Goal: Information Seeking & Learning: Learn about a topic

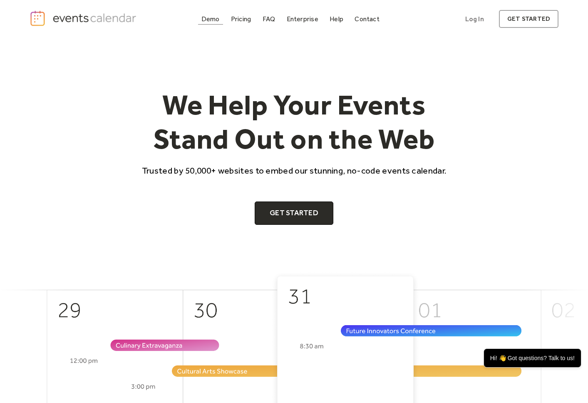
click at [218, 19] on div "Demo" at bounding box center [211, 19] width 18 height 5
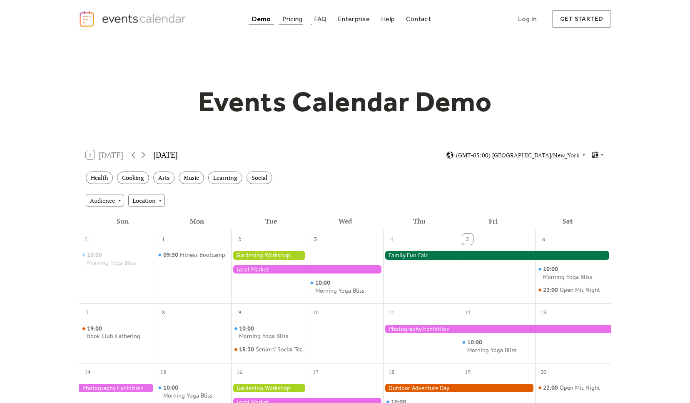
click at [297, 20] on div "Pricing" at bounding box center [292, 19] width 20 height 5
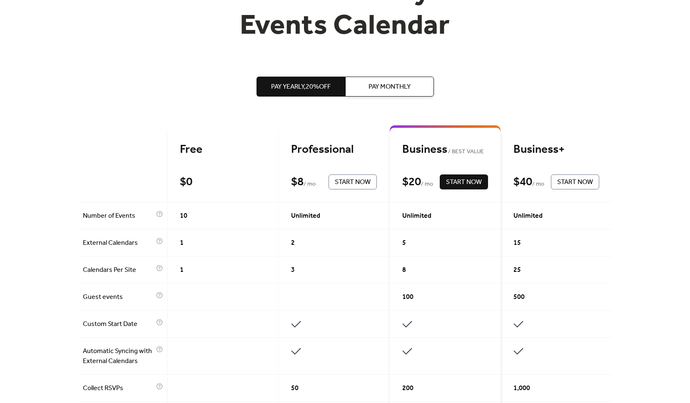
scroll to position [102, 0]
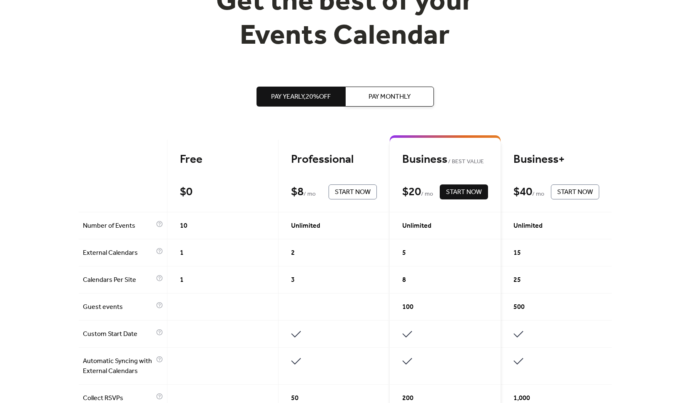
drag, startPoint x: 375, startPoint y: 251, endPoint x: 548, endPoint y: 96, distance: 232.4
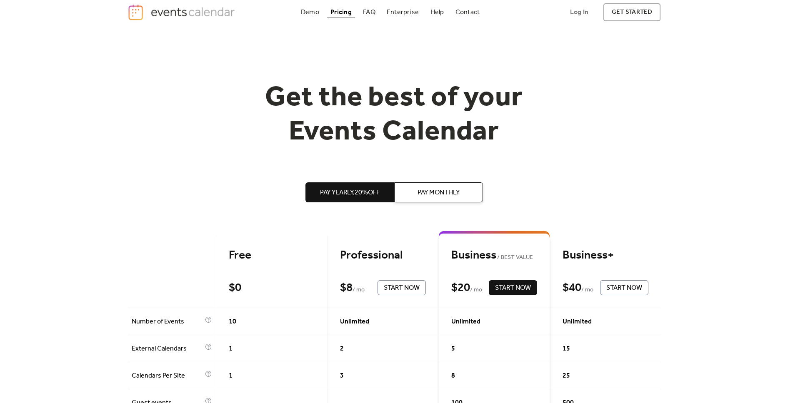
scroll to position [0, 0]
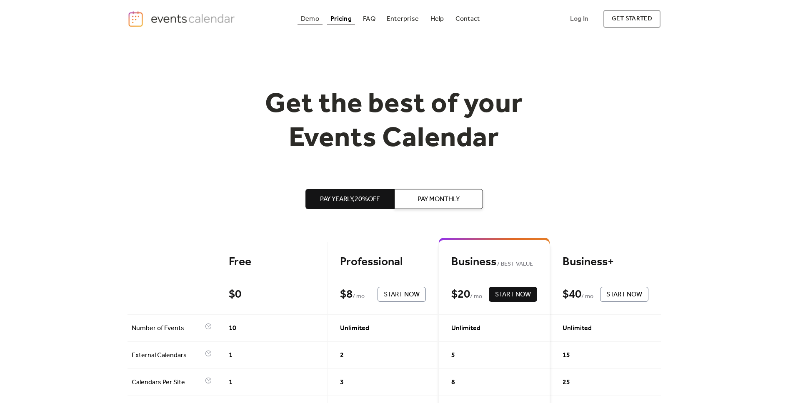
click at [310, 18] on div "Demo" at bounding box center [310, 19] width 18 height 5
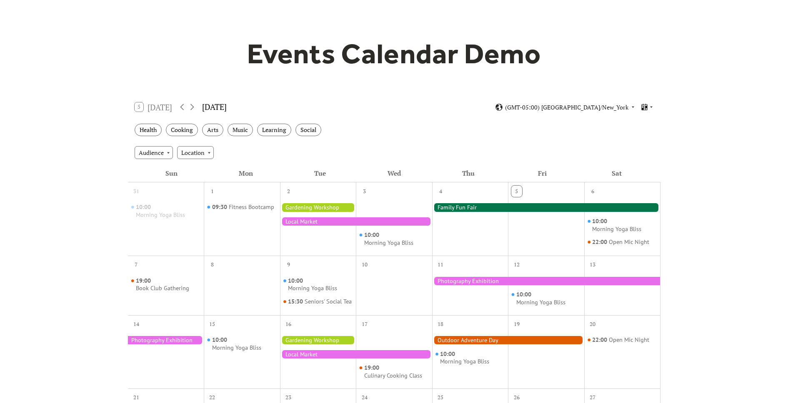
scroll to position [62, 0]
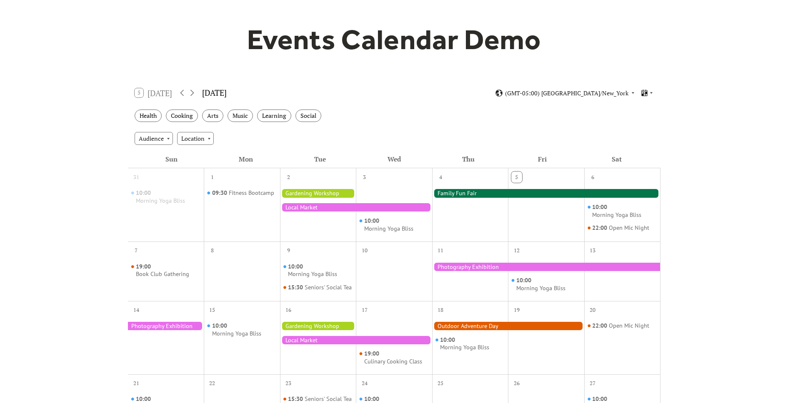
click at [589, 265] on div at bounding box center [546, 267] width 228 height 8
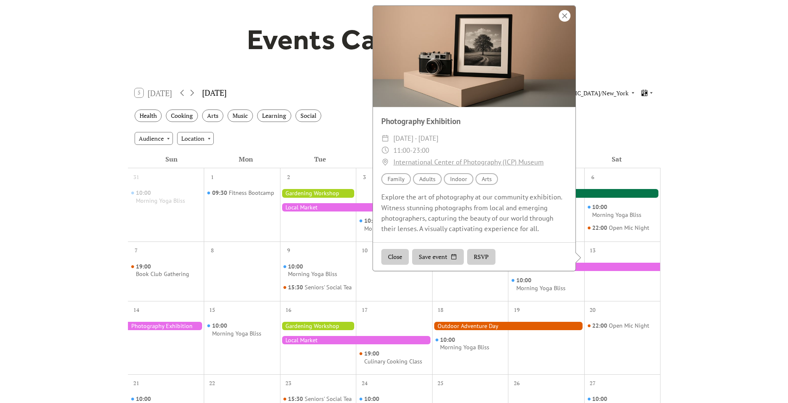
click at [564, 22] on div at bounding box center [565, 16] width 12 height 12
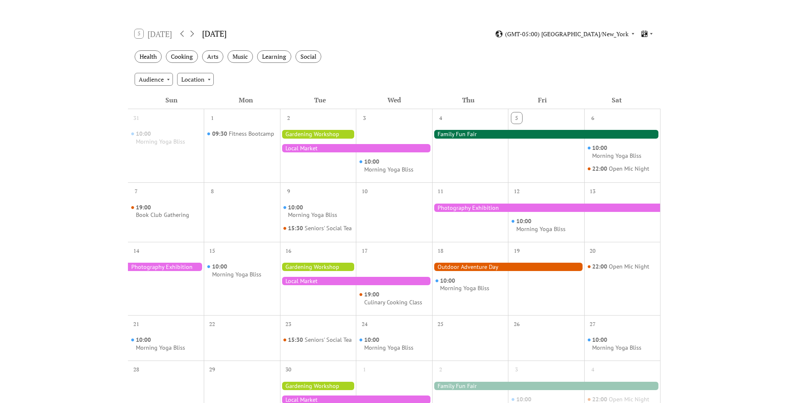
scroll to position [122, 0]
click at [536, 226] on div "Morning Yoga Bliss" at bounding box center [540, 229] width 49 height 8
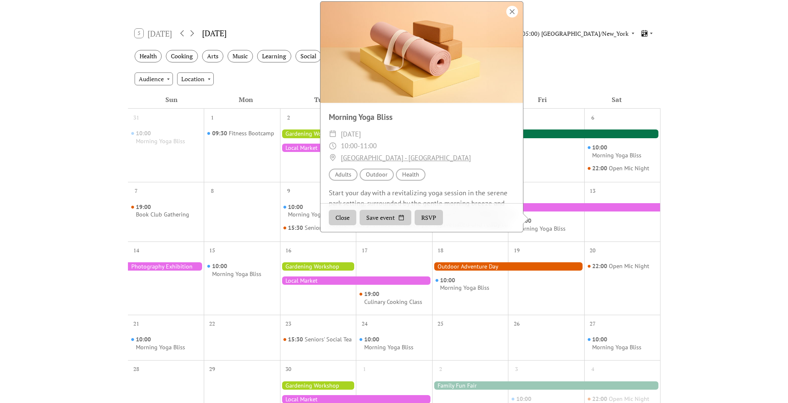
click at [511, 17] on div at bounding box center [512, 12] width 12 height 12
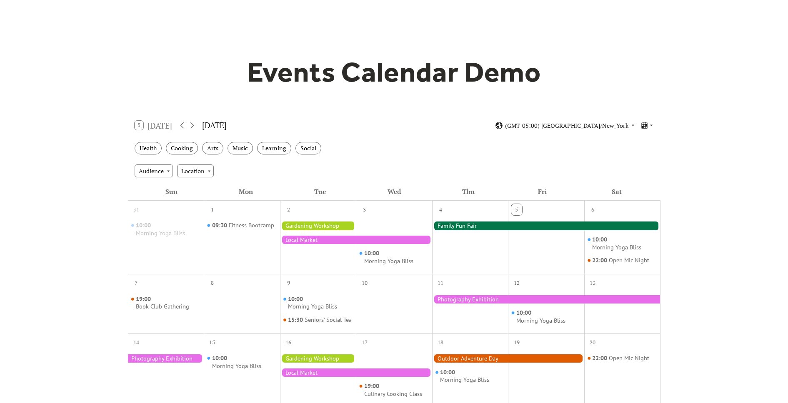
scroll to position [0, 0]
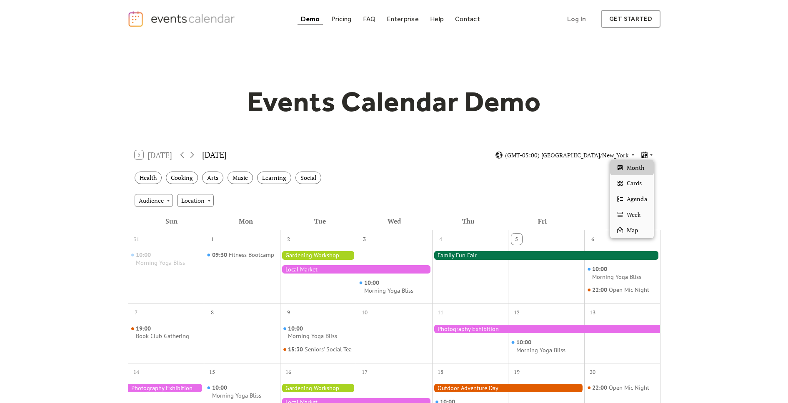
click at [647, 156] on icon at bounding box center [644, 155] width 8 height 8
click at [639, 214] on span "Week" at bounding box center [633, 214] width 14 height 9
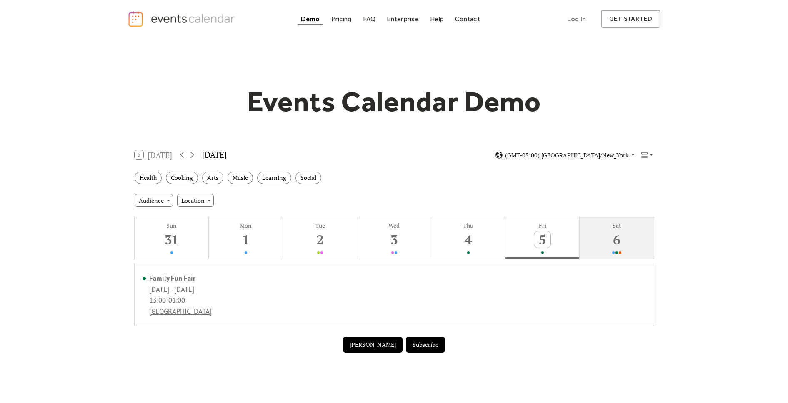
click at [616, 228] on div "Sat" at bounding box center [616, 226] width 69 height 8
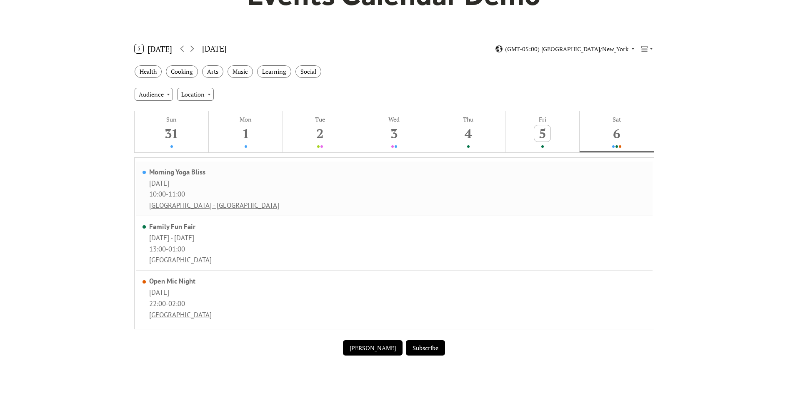
scroll to position [104, 0]
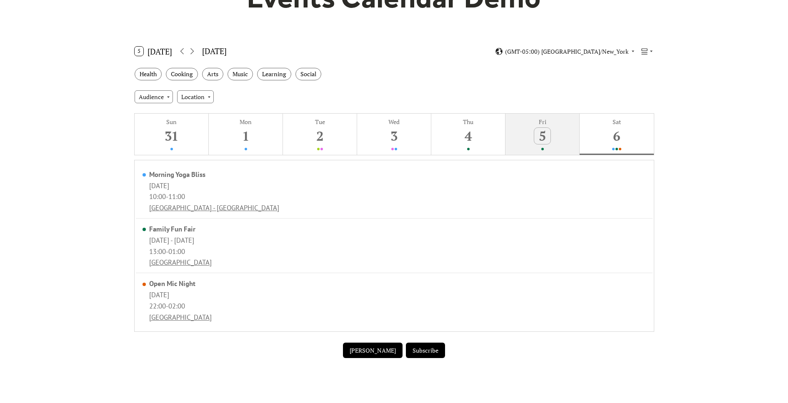
click at [516, 126] on button "Fri 5" at bounding box center [542, 134] width 74 height 41
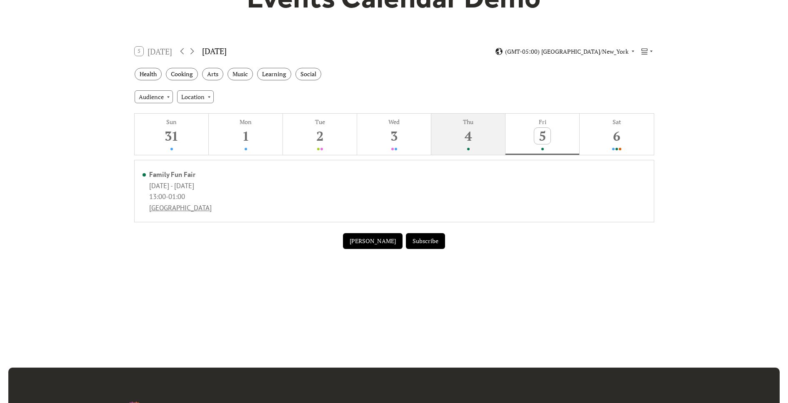
click at [485, 126] on button "Thu 4" at bounding box center [468, 134] width 74 height 41
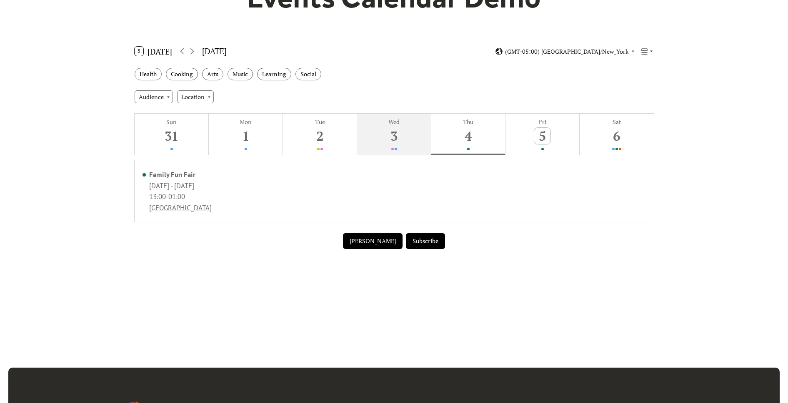
click at [366, 127] on button "Wed 3" at bounding box center [394, 134] width 74 height 41
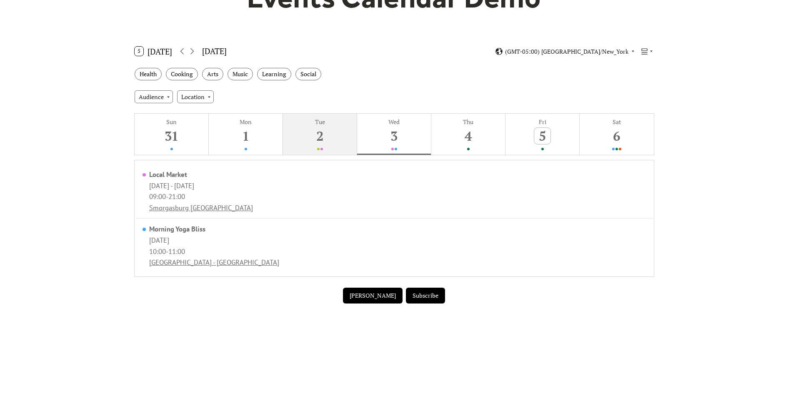
click at [328, 129] on button "Tue 2" at bounding box center [320, 134] width 74 height 41
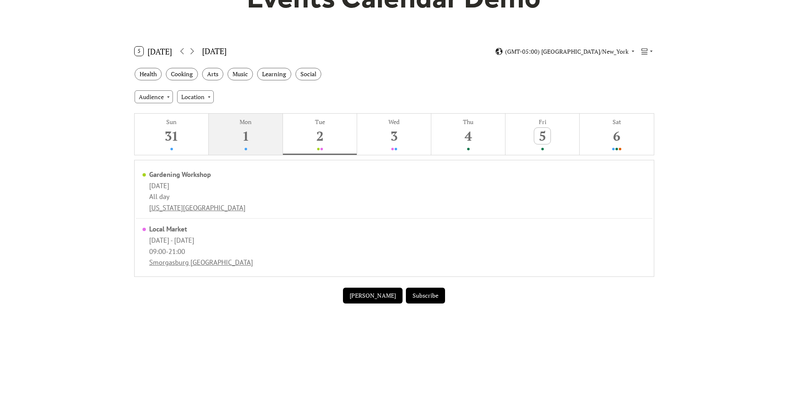
click at [277, 129] on button "Mon 1" at bounding box center [246, 134] width 74 height 41
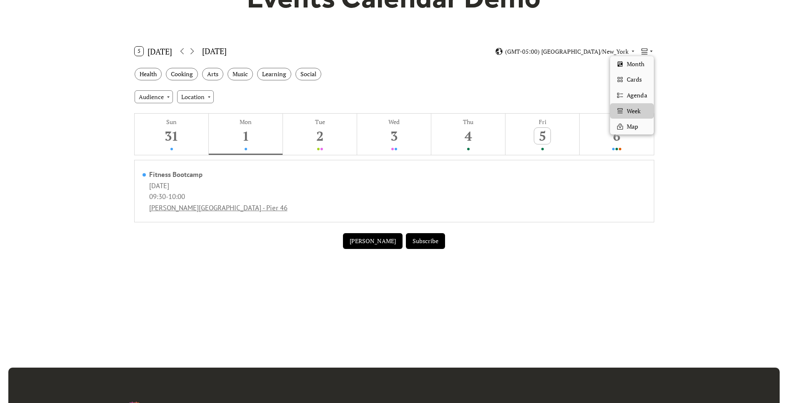
click at [652, 51] on icon at bounding box center [650, 51] width 5 height 5
click at [643, 66] on span "Month" at bounding box center [634, 64] width 17 height 9
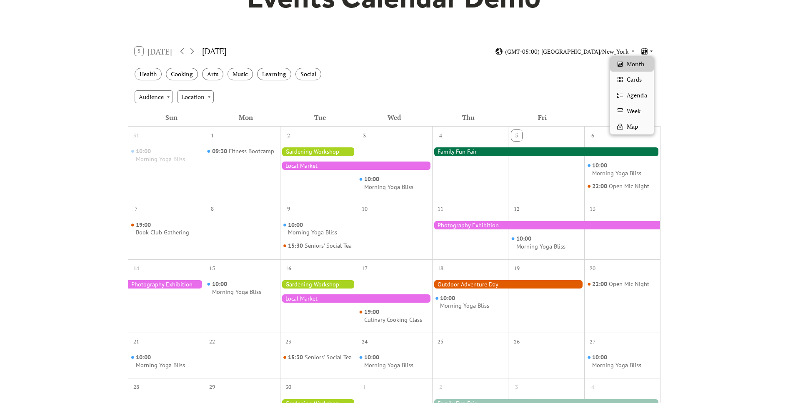
click at [650, 51] on icon at bounding box center [651, 52] width 2 height 2
click at [641, 82] on span "Cards" at bounding box center [633, 79] width 15 height 9
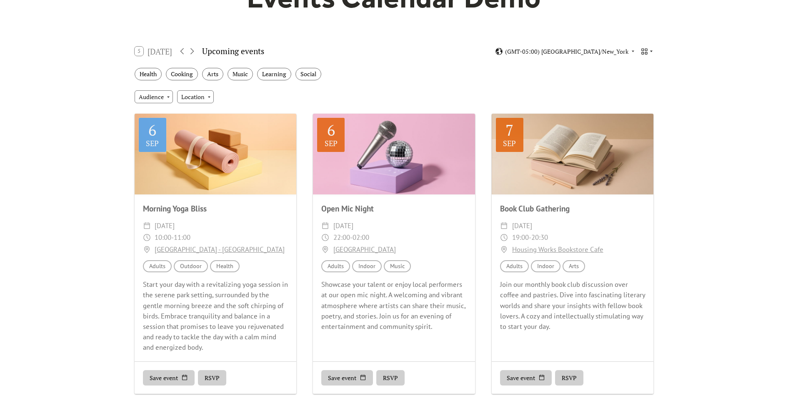
click at [649, 50] on icon at bounding box center [650, 51] width 5 height 5
click at [640, 113] on span "Week" at bounding box center [633, 111] width 14 height 9
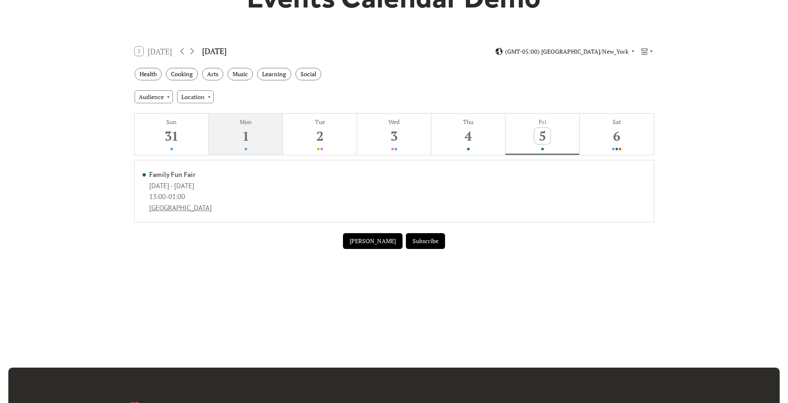
click at [264, 122] on div "Mon" at bounding box center [245, 122] width 69 height 8
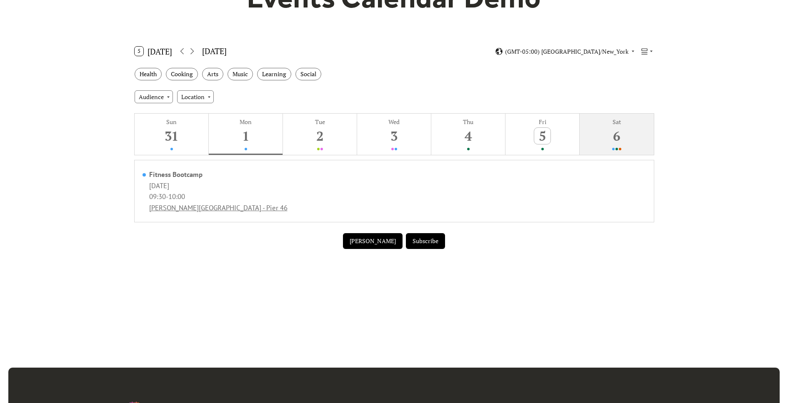
click at [607, 132] on button "Sat 6" at bounding box center [616, 134] width 74 height 41
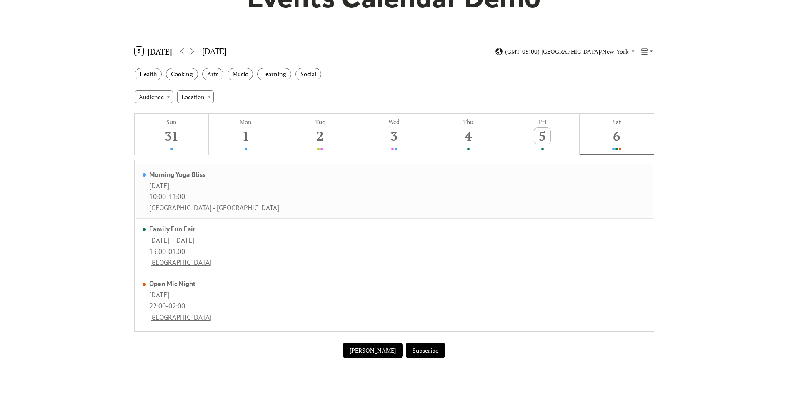
click at [195, 208] on link "Central Park - Sheep Meadow" at bounding box center [214, 207] width 130 height 9
click at [187, 174] on div "Morning Yoga Bliss" at bounding box center [214, 174] width 130 height 9
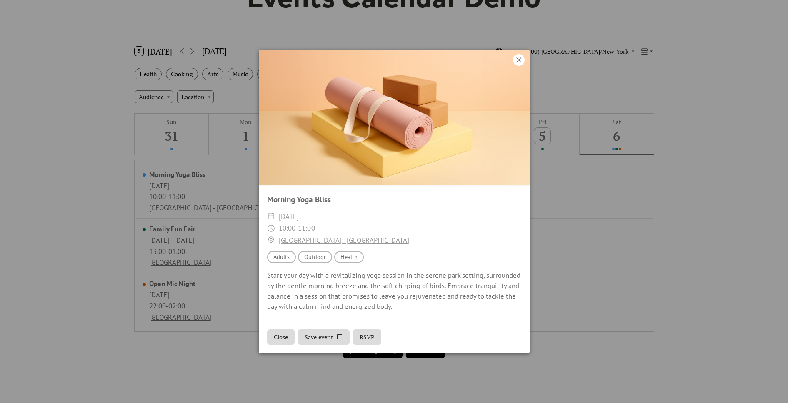
click at [519, 59] on icon at bounding box center [518, 59] width 5 height 5
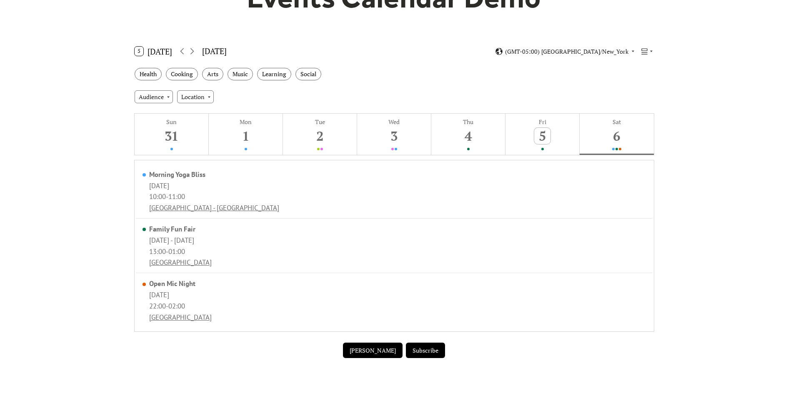
click at [364, 349] on button "[PERSON_NAME]" at bounding box center [373, 351] width 60 height 16
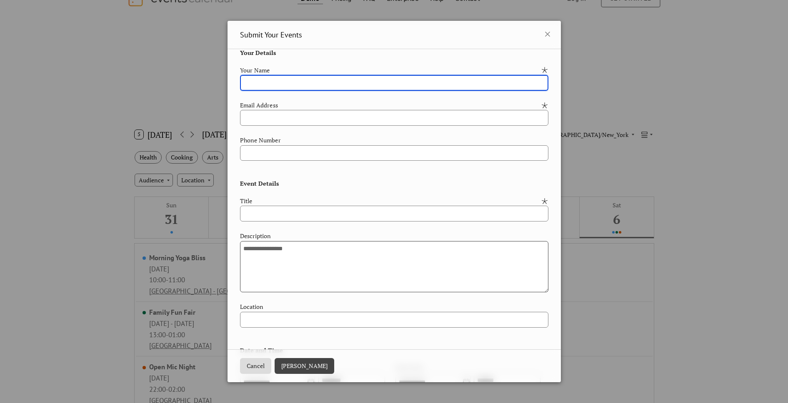
scroll to position [0, 0]
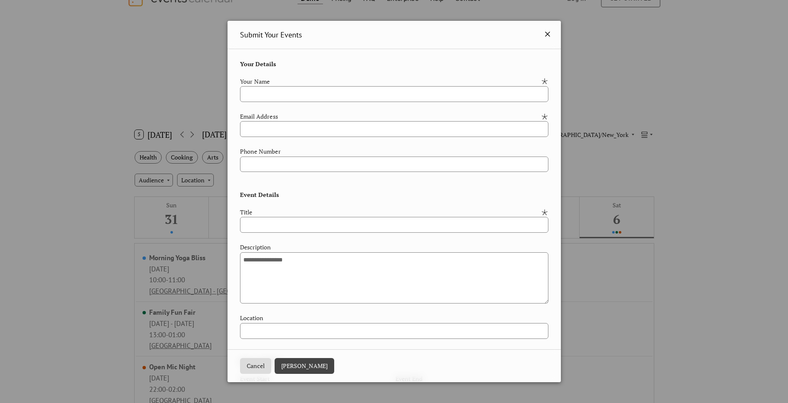
click at [542, 34] on icon at bounding box center [547, 34] width 10 height 10
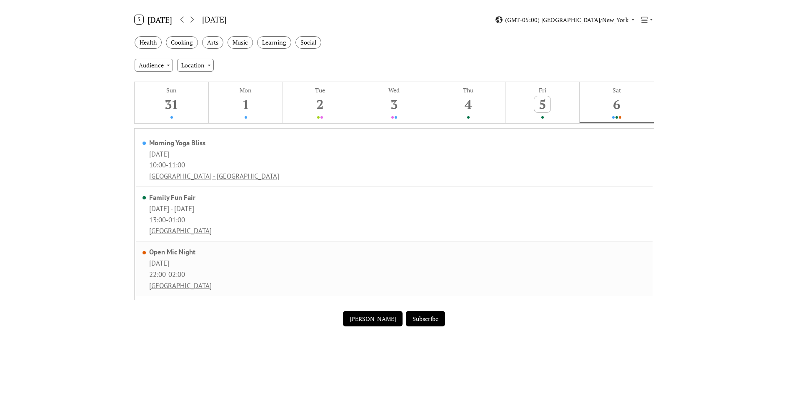
scroll to position [137, 0]
click at [372, 318] on button "[PERSON_NAME]" at bounding box center [373, 317] width 60 height 16
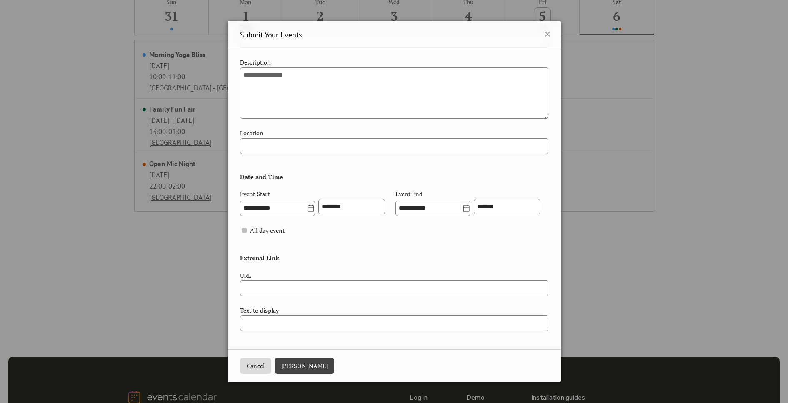
scroll to position [224, 0]
drag, startPoint x: 261, startPoint y: 366, endPoint x: 266, endPoint y: 359, distance: 8.3
click at [261, 366] on button "Cancel" at bounding box center [255, 366] width 31 height 16
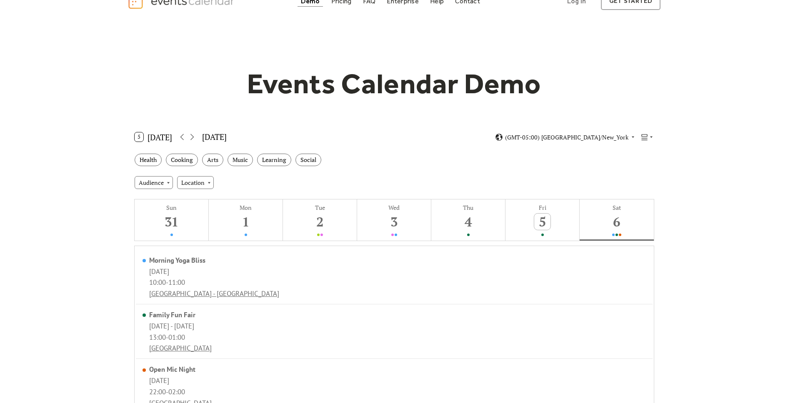
scroll to position [0, 0]
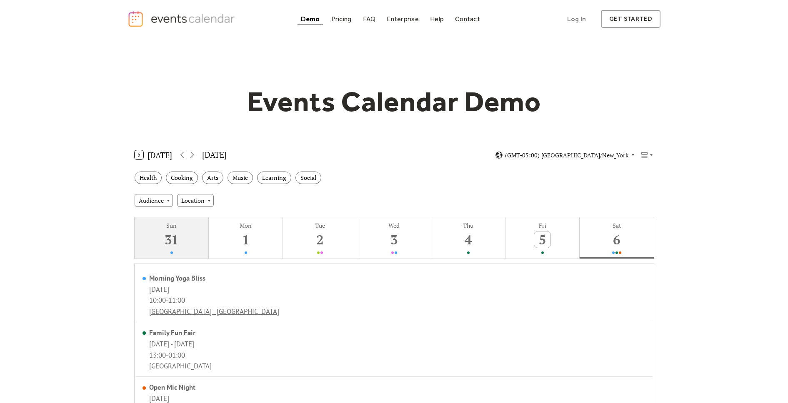
click at [195, 238] on button "Sun 31" at bounding box center [172, 237] width 74 height 41
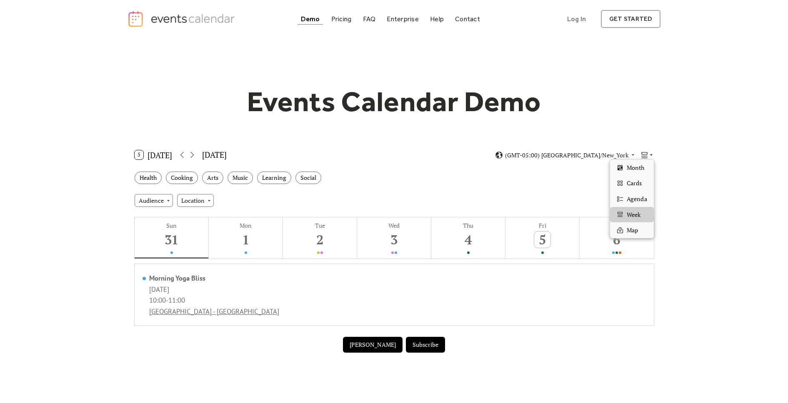
click at [652, 155] on icon at bounding box center [650, 154] width 5 height 5
click at [635, 170] on span "Month" at bounding box center [634, 167] width 17 height 9
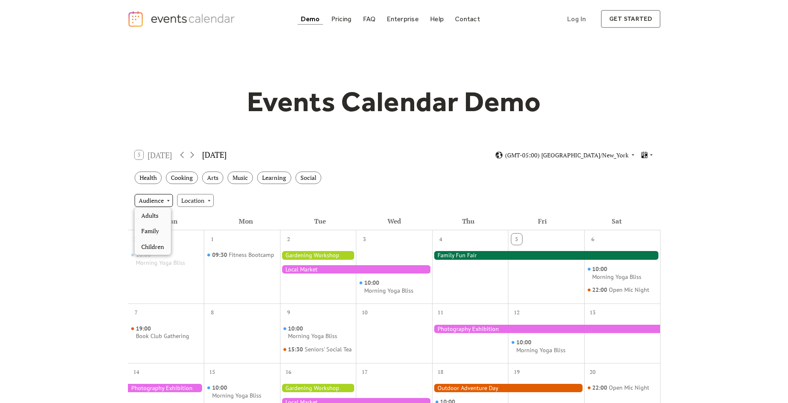
click at [168, 201] on div "Audience" at bounding box center [154, 200] width 38 height 12
click at [210, 202] on div "Location" at bounding box center [195, 200] width 37 height 12
click at [266, 199] on div "Audience Location" at bounding box center [394, 200] width 532 height 22
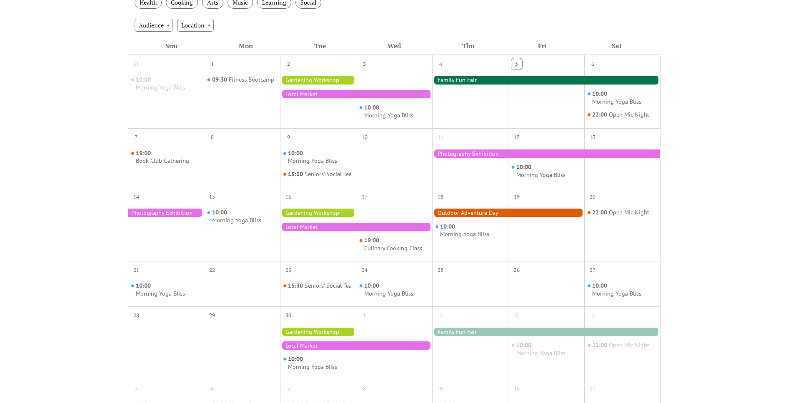
scroll to position [176, 0]
click at [199, 24] on div "Location" at bounding box center [195, 24] width 37 height 12
click at [262, 30] on div "Audience Location" at bounding box center [394, 24] width 532 height 22
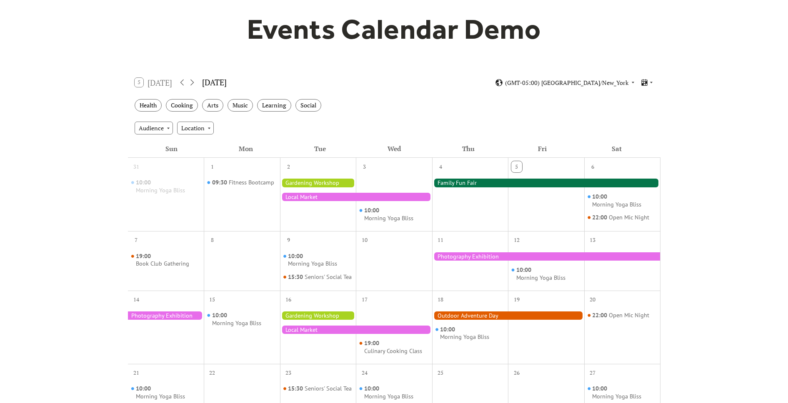
scroll to position [66, 0]
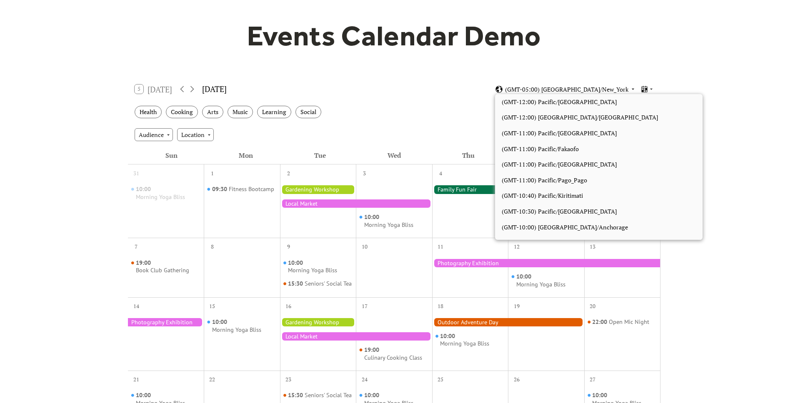
click at [628, 89] on span "(GMT-05:00) [GEOGRAPHIC_DATA]/New_York" at bounding box center [566, 90] width 123 height 6
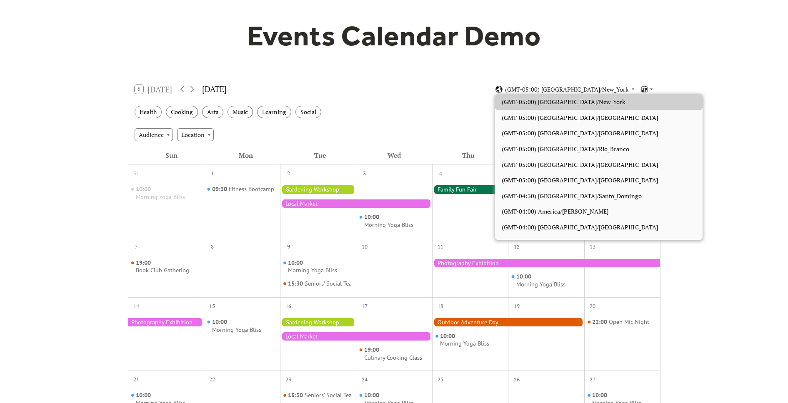
click at [618, 81] on div "5 Today September 2025 (GMT-05:00) America/New_York" at bounding box center [394, 89] width 532 height 22
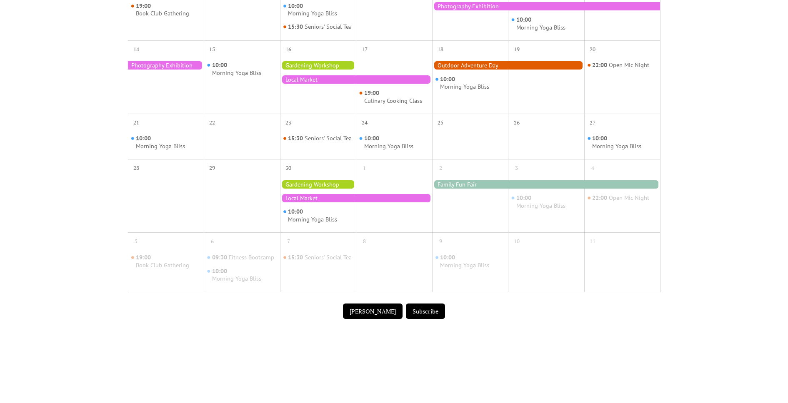
scroll to position [324, 0]
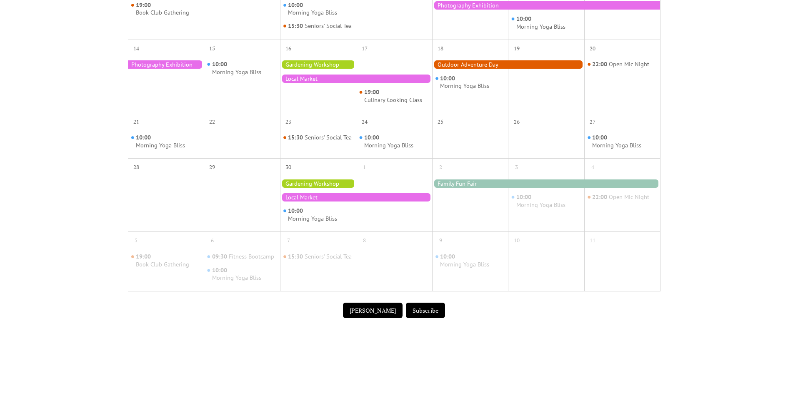
click at [371, 316] on button "[PERSON_NAME]" at bounding box center [373, 311] width 60 height 16
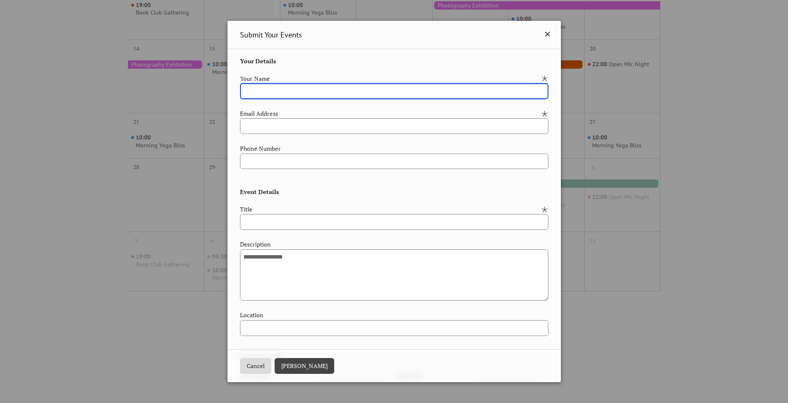
scroll to position [1, 0]
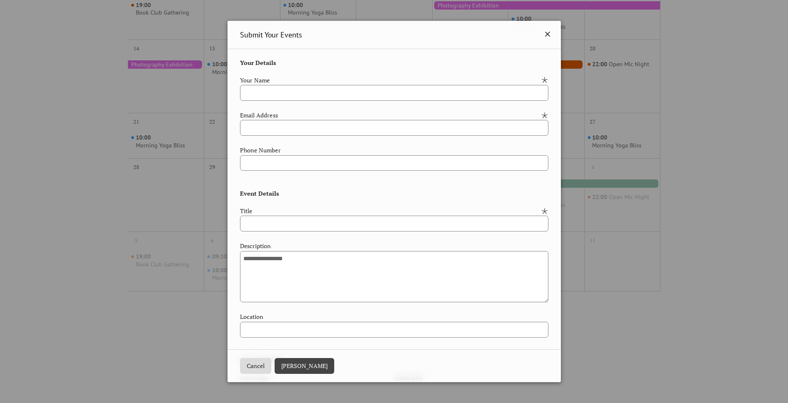
click at [547, 32] on icon at bounding box center [547, 34] width 10 height 10
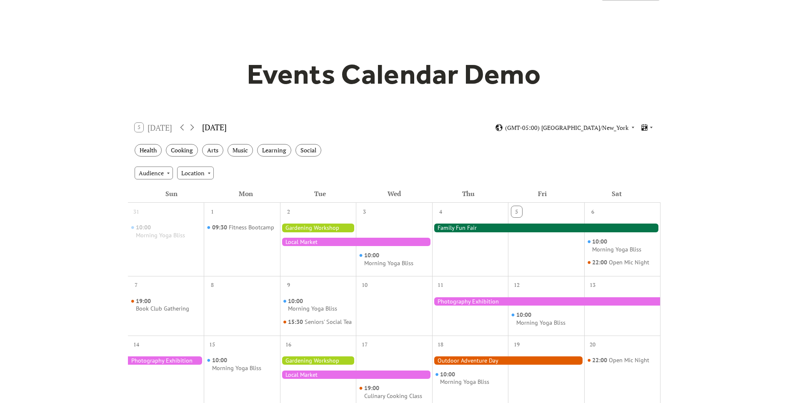
scroll to position [0, 0]
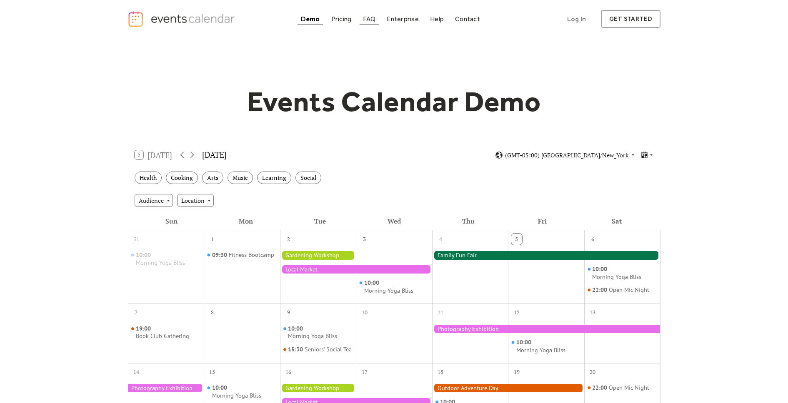
click at [365, 20] on div "FAQ" at bounding box center [369, 19] width 13 height 5
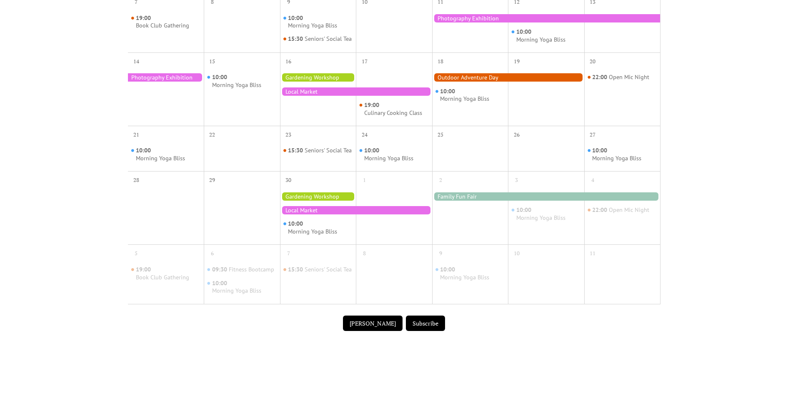
scroll to position [382, 0]
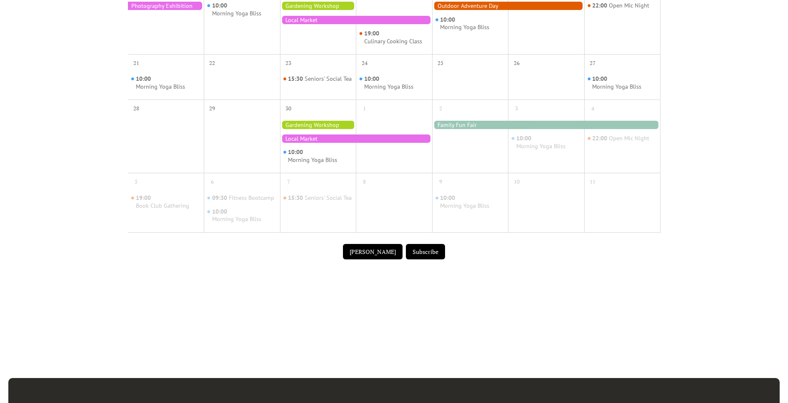
click at [373, 260] on button "[PERSON_NAME]" at bounding box center [373, 252] width 60 height 16
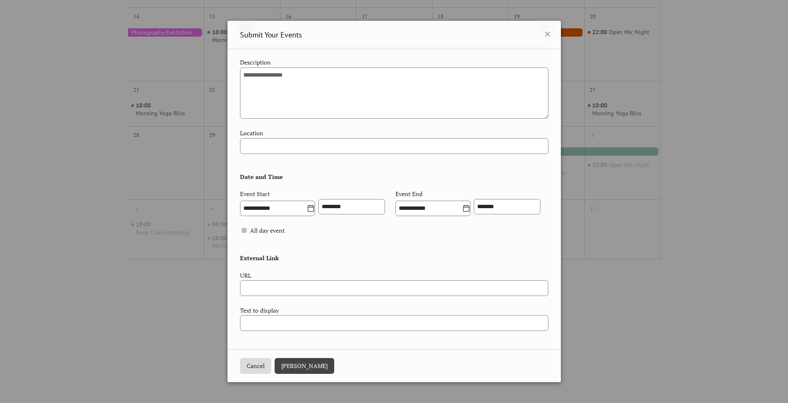
scroll to position [224, 0]
